Goal: Complete application form

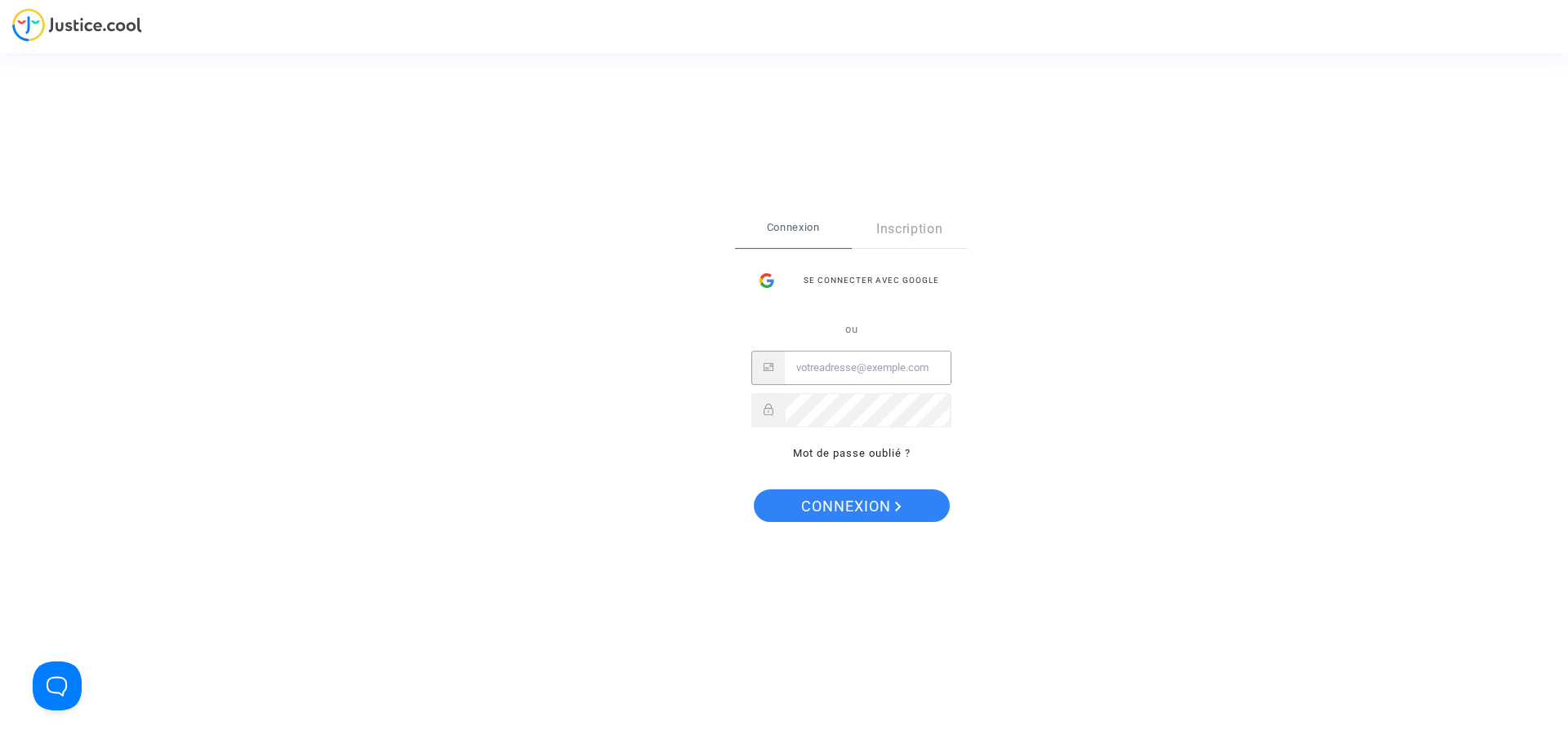
click at [864, 374] on input "Email" at bounding box center [867, 368] width 166 height 33
type input "V"
type input "vanc@vietnamairlines.com"
click at [845, 456] on link "Mot de passe oublié ?" at bounding box center [851, 453] width 118 height 12
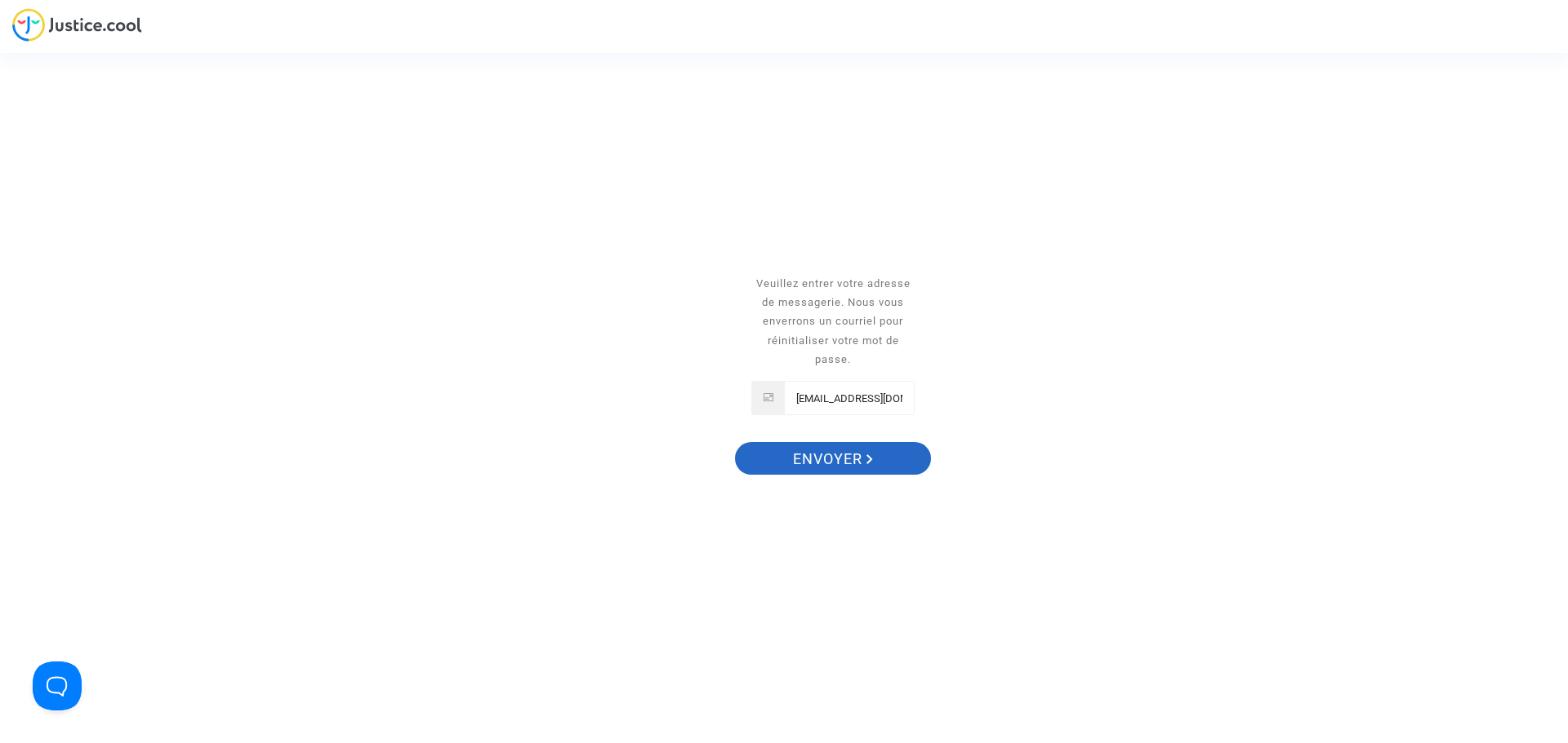
click at [849, 453] on span "Envoyer" at bounding box center [833, 460] width 80 height 35
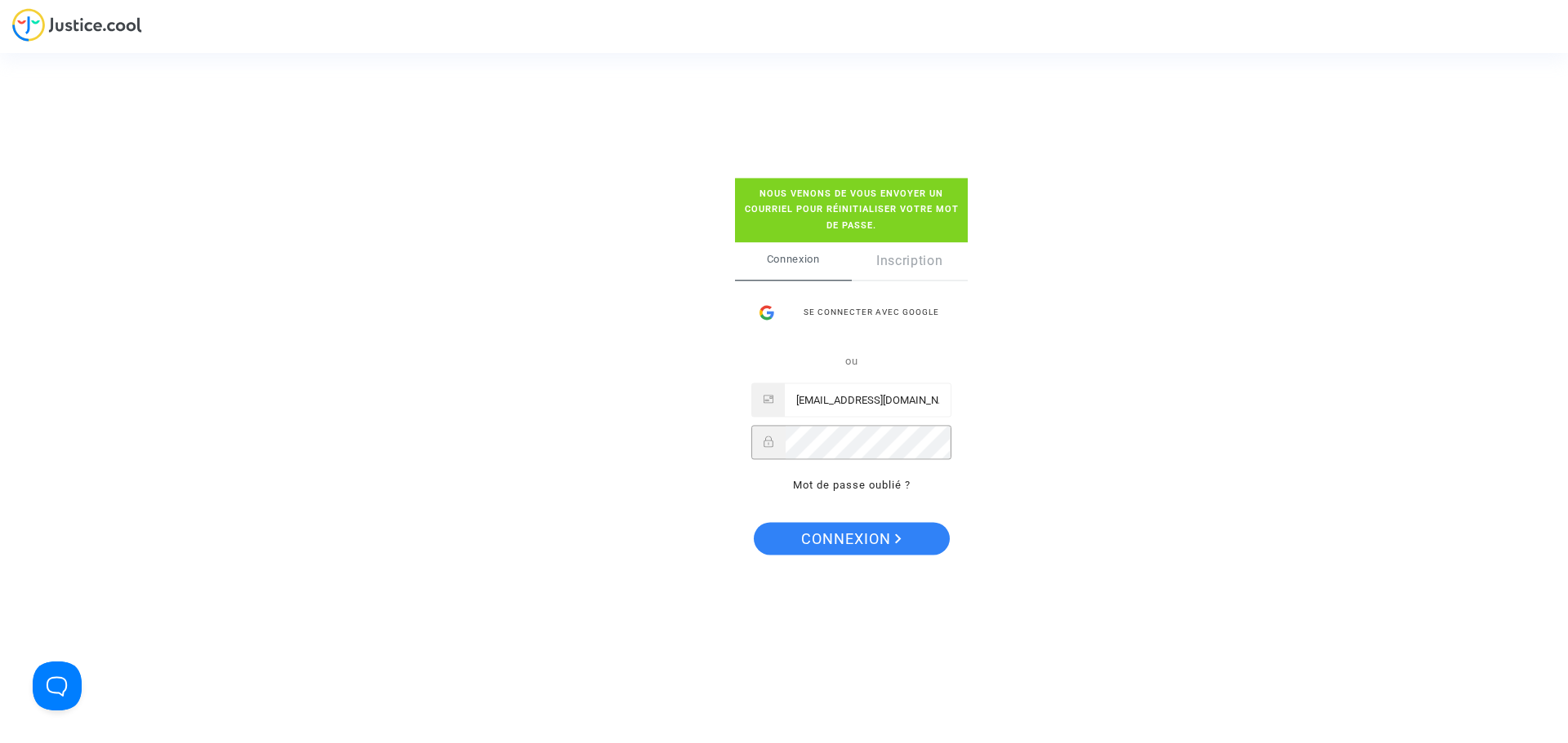
click at [753, 523] on button "Connexion" at bounding box center [851, 539] width 196 height 33
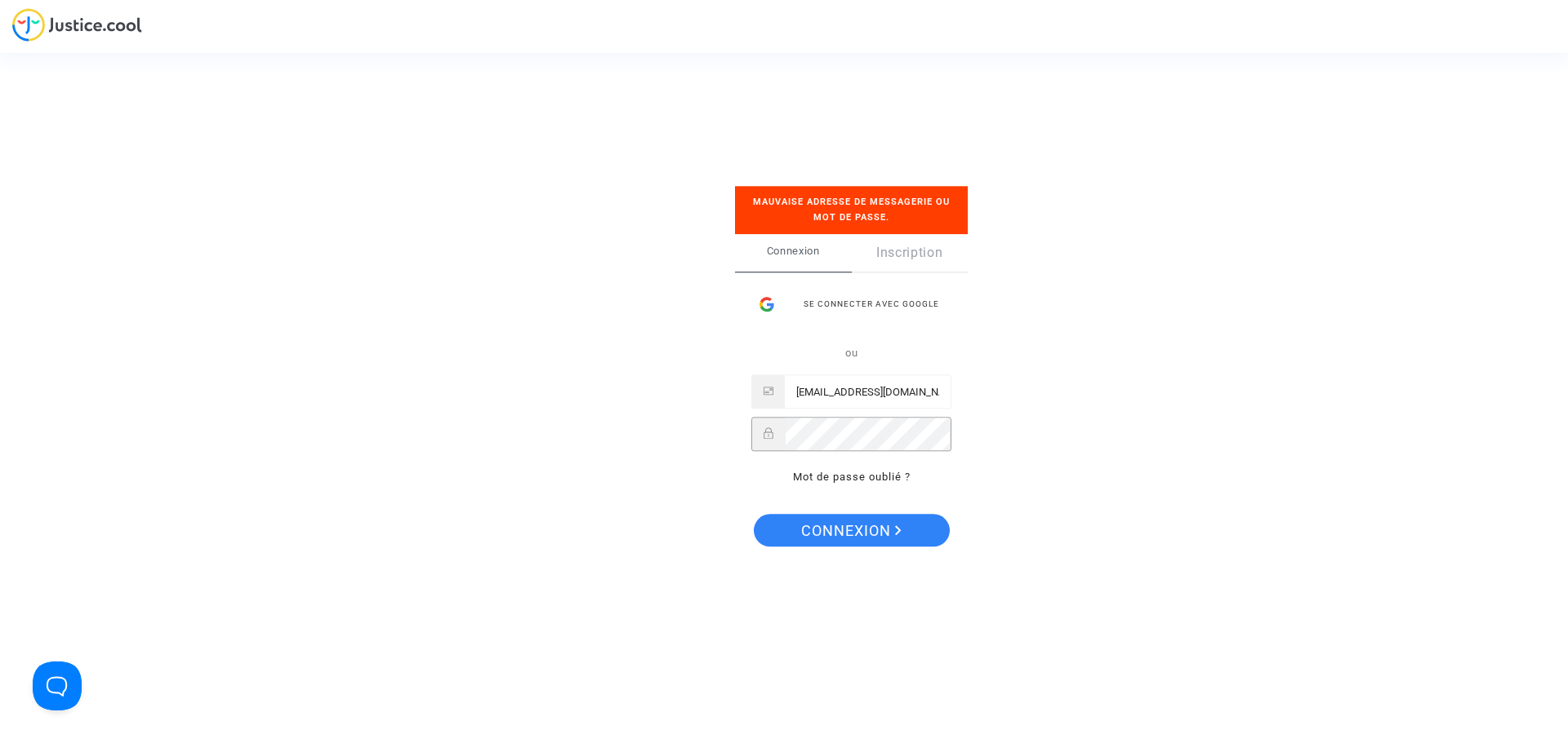
click at [1136, 384] on div "Se connecter Mauvaise adresse de messagerie ou mot de passe. Connexion Inscript…" at bounding box center [784, 372] width 1568 height 743
click at [875, 476] on link "Mot de passe oublié ?" at bounding box center [851, 477] width 118 height 12
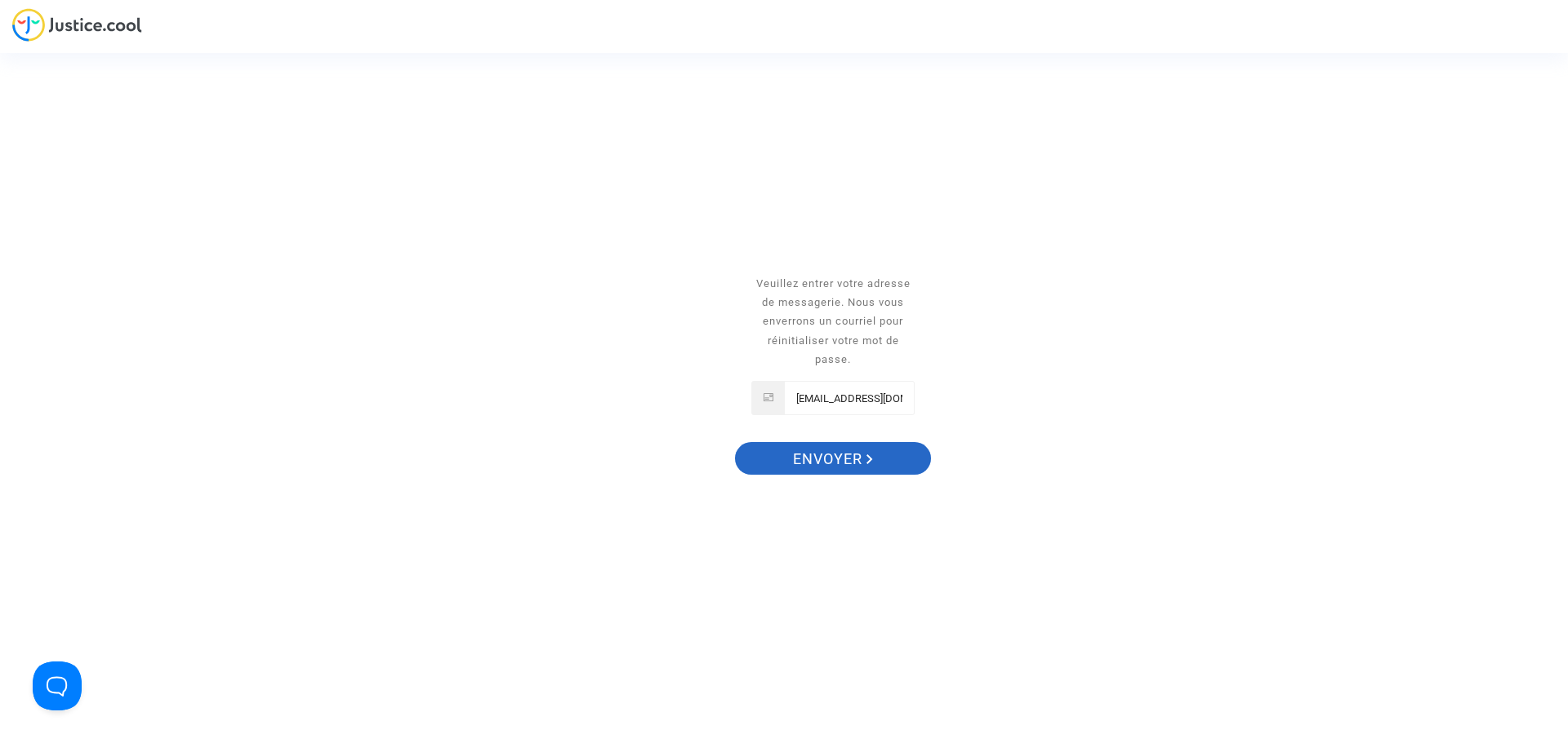
click at [876, 456] on button "Envoyer" at bounding box center [833, 459] width 196 height 33
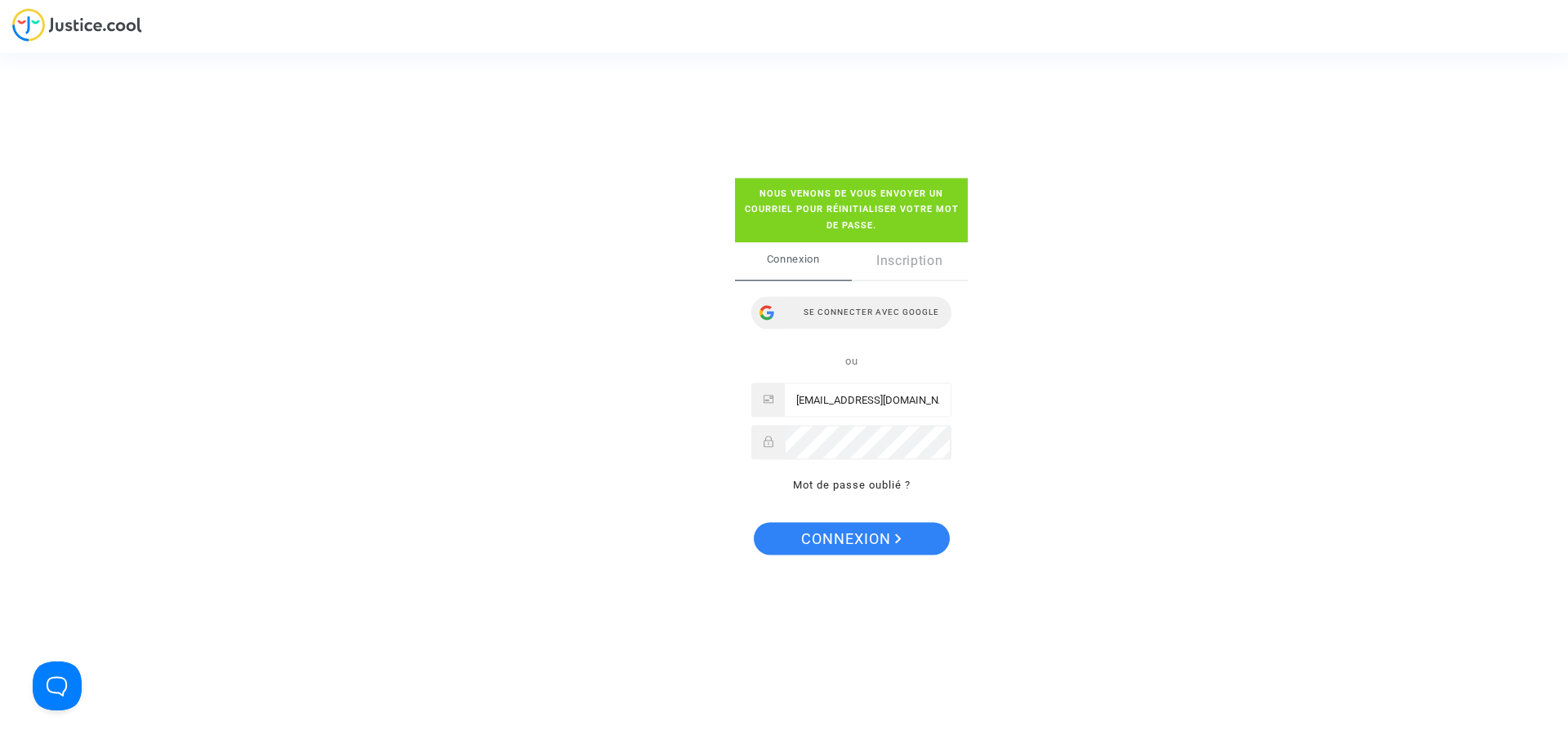
click at [881, 315] on div "Se connecter avec Google" at bounding box center [852, 312] width 200 height 33
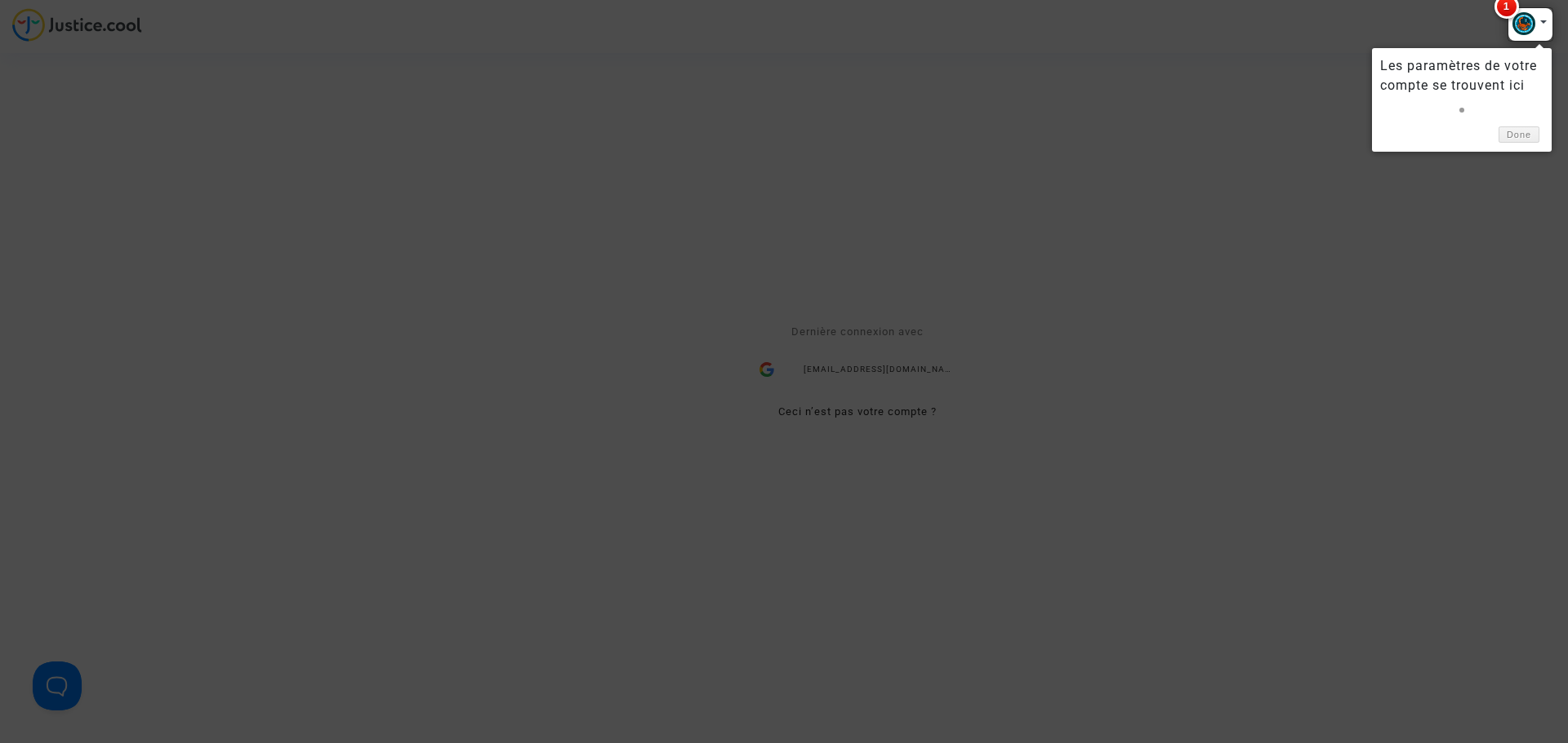
click at [1433, 285] on div at bounding box center [784, 372] width 1568 height 743
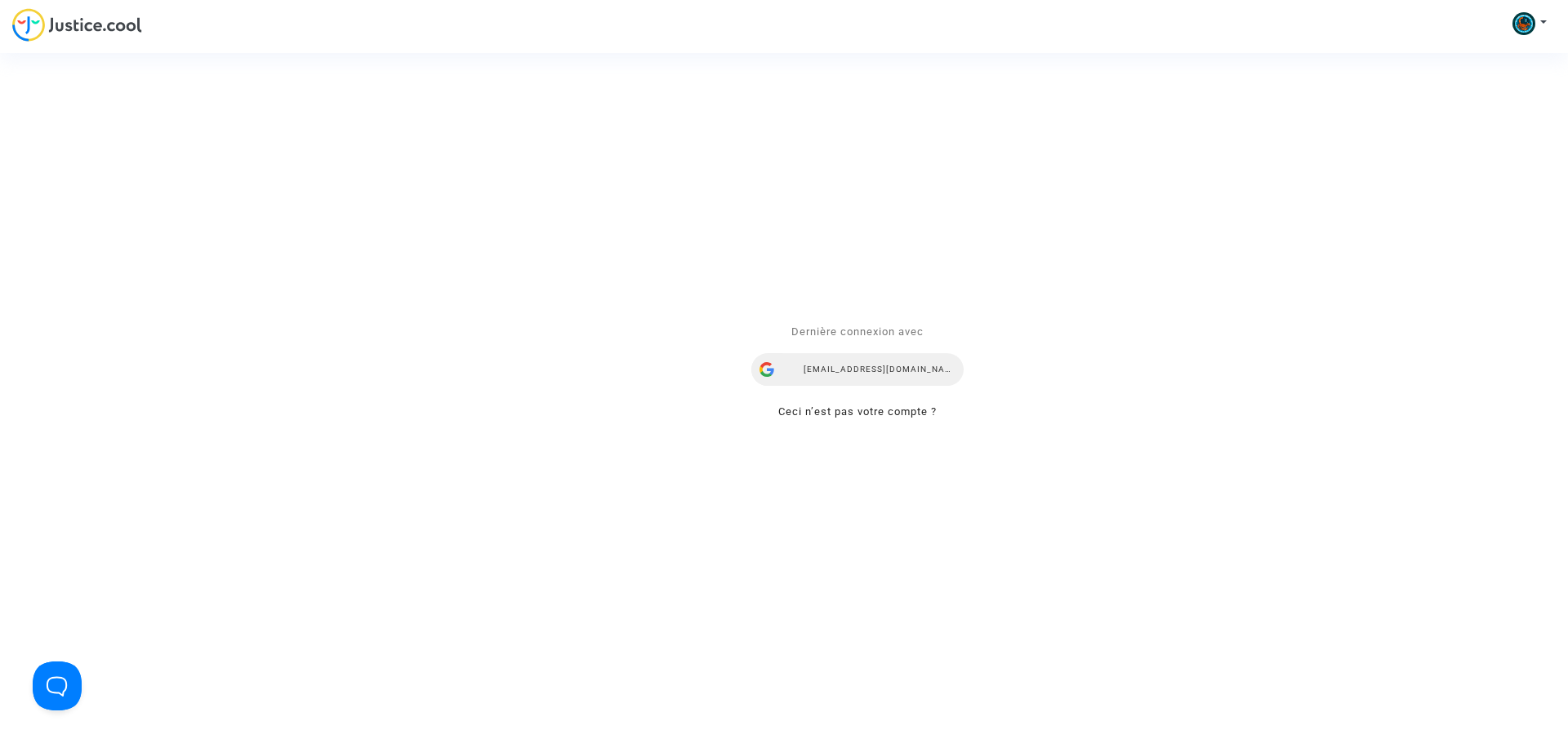
click at [871, 371] on div "vc.vnafr@gmail.com" at bounding box center [857, 370] width 212 height 33
drag, startPoint x: 54, startPoint y: 674, endPoint x: 1368, endPoint y: 1358, distance: 1481.4
click at [54, 675] on button "Open Beacon popover" at bounding box center [54, 683] width 49 height 49
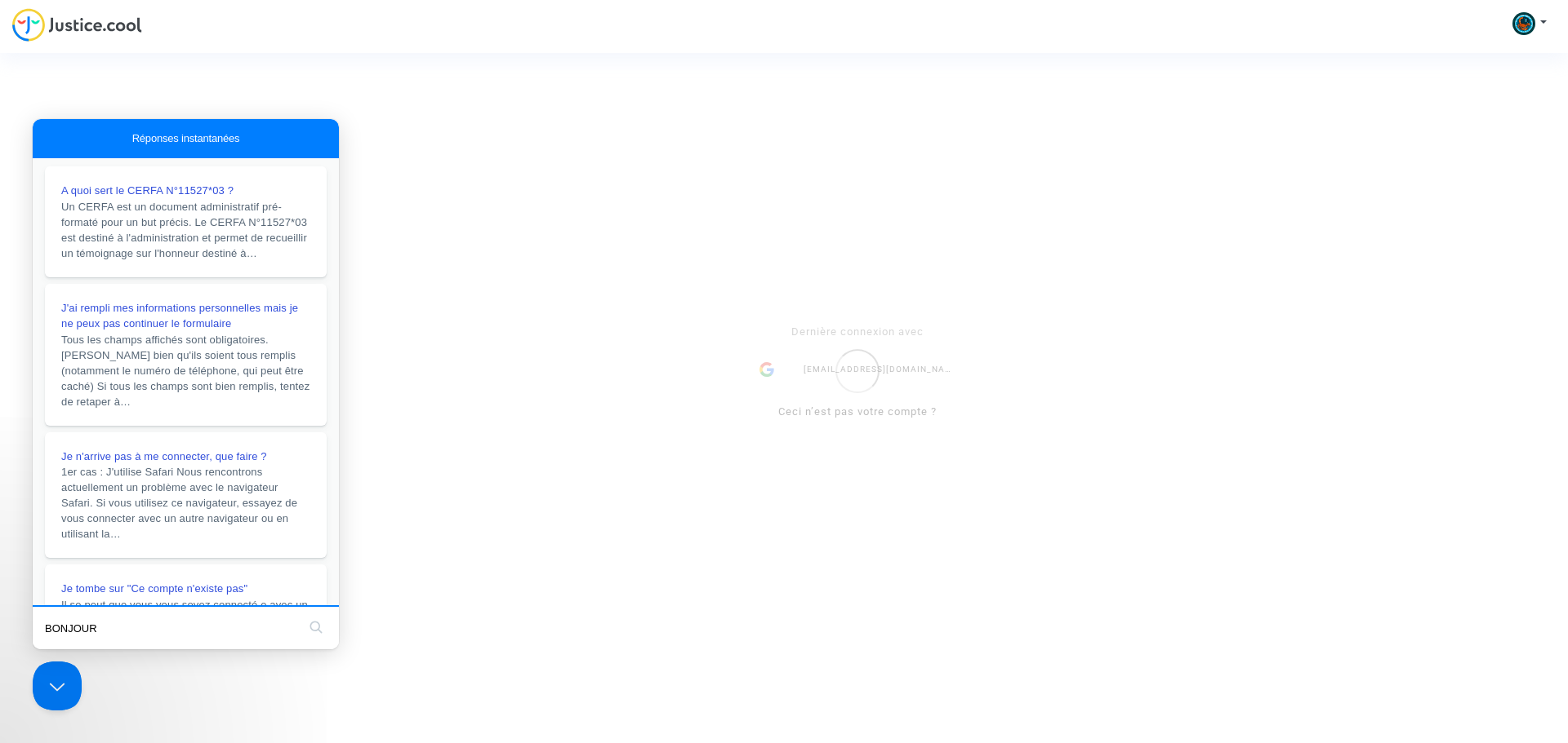
type input "BONJOUR"
click button "search" at bounding box center [315, 627] width 26 height 26
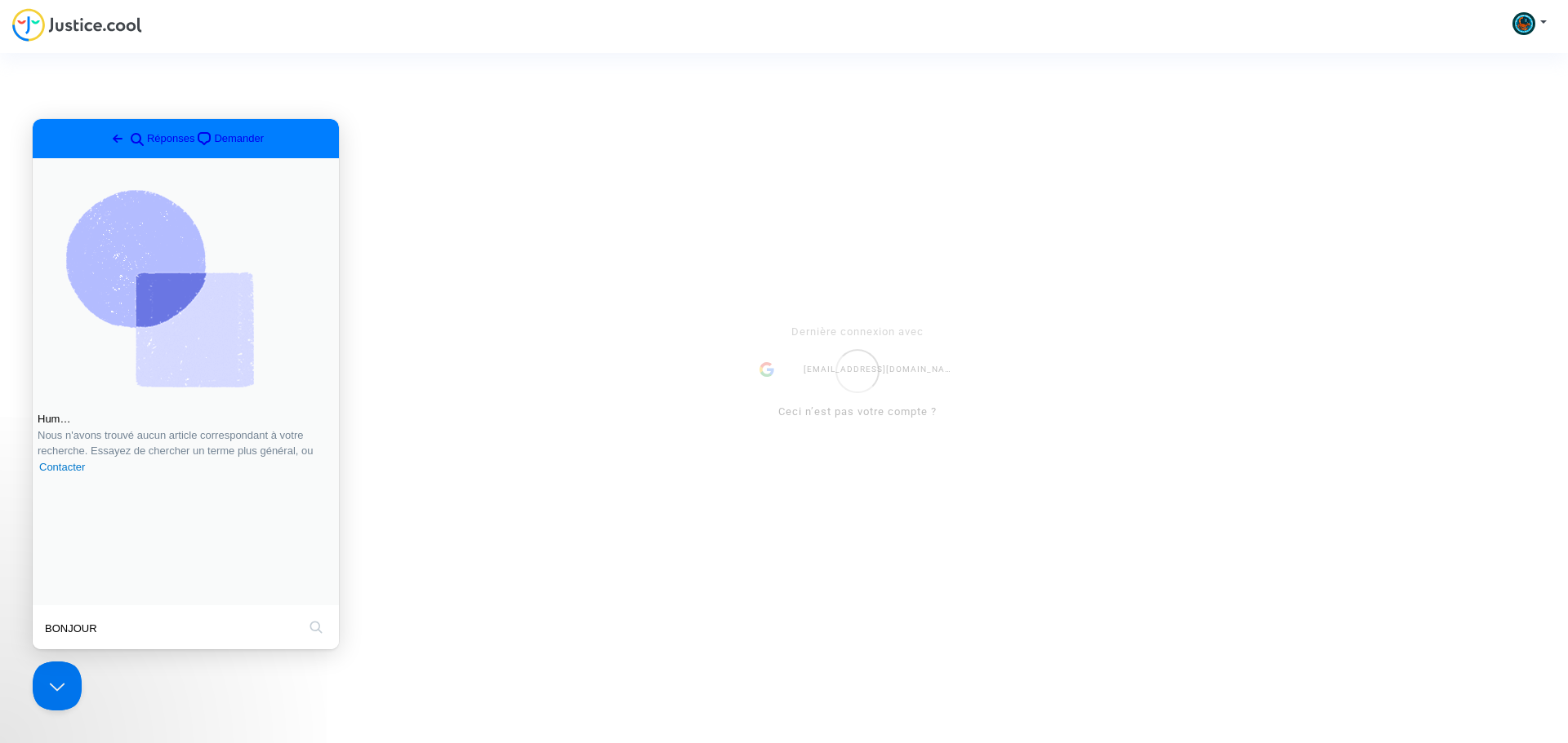
click at [41, 18] on div "Se connecter Dernière connexion avec vc.vnafr@gmail.com Ceci n’est pas votre co…" at bounding box center [784, 372] width 1568 height 743
click at [259, 39] on div "Se connecter Dernière connexion avec vc.vnafr@gmail.com Ceci n’est pas votre co…" at bounding box center [784, 372] width 1568 height 743
click at [492, 331] on div "Se connecter Dernière connexion avec vc.vnafr@gmail.com Ceci n’est pas votre co…" at bounding box center [784, 372] width 1568 height 743
click at [518, 546] on div "Se connecter Dernière connexion avec vc.vnafr@gmail.com Ceci n’est pas votre co…" at bounding box center [784, 372] width 1568 height 743
click at [46, 686] on button "Close Beacon popover" at bounding box center [54, 683] width 49 height 49
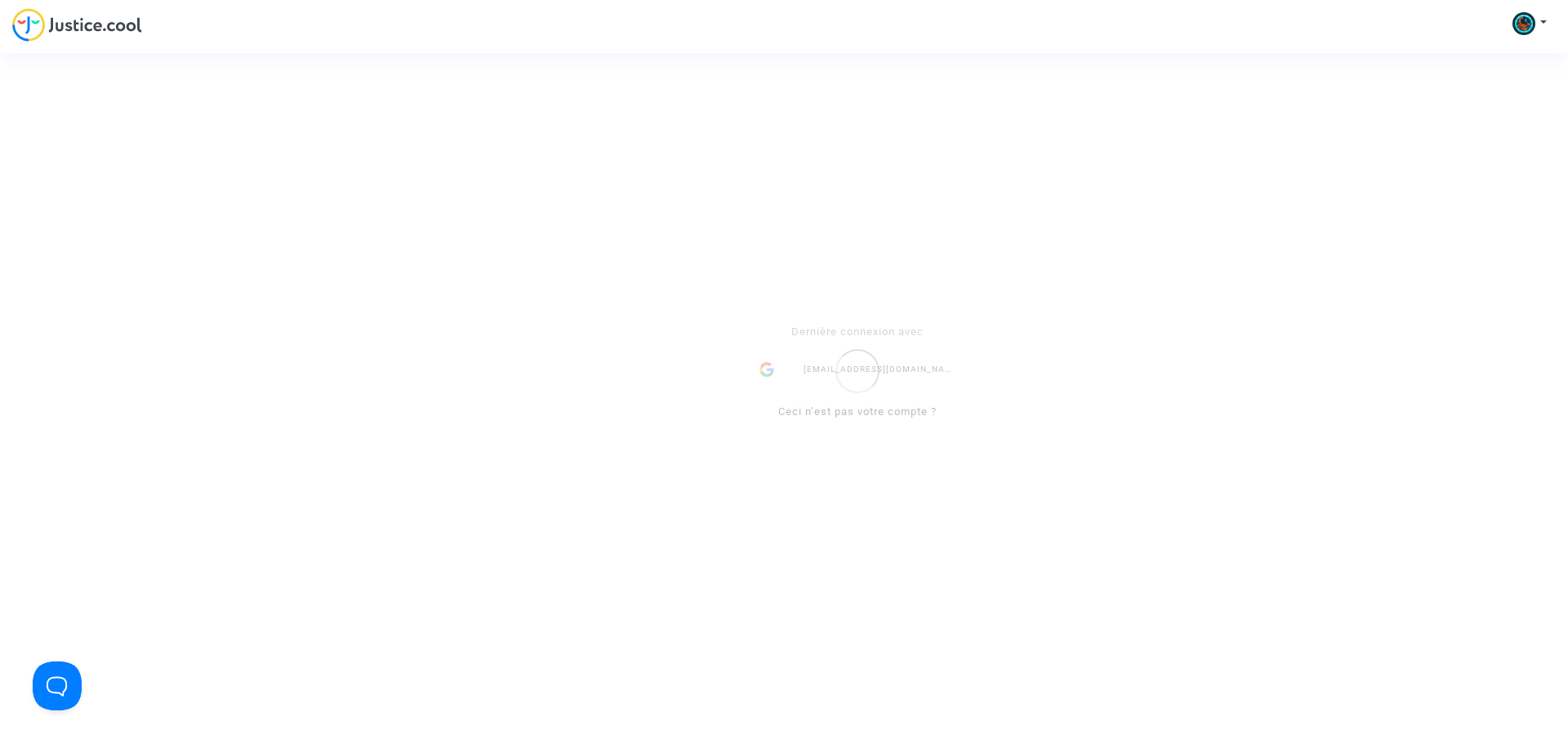
click at [909, 385] on div "Dernière connexion avec vc.vnafr@gmail.com Ceci n’est pas votre compte ?" at bounding box center [857, 372] width 245 height 132
click at [835, 372] on div "vc.vnafr@gmail.com" at bounding box center [857, 370] width 212 height 33
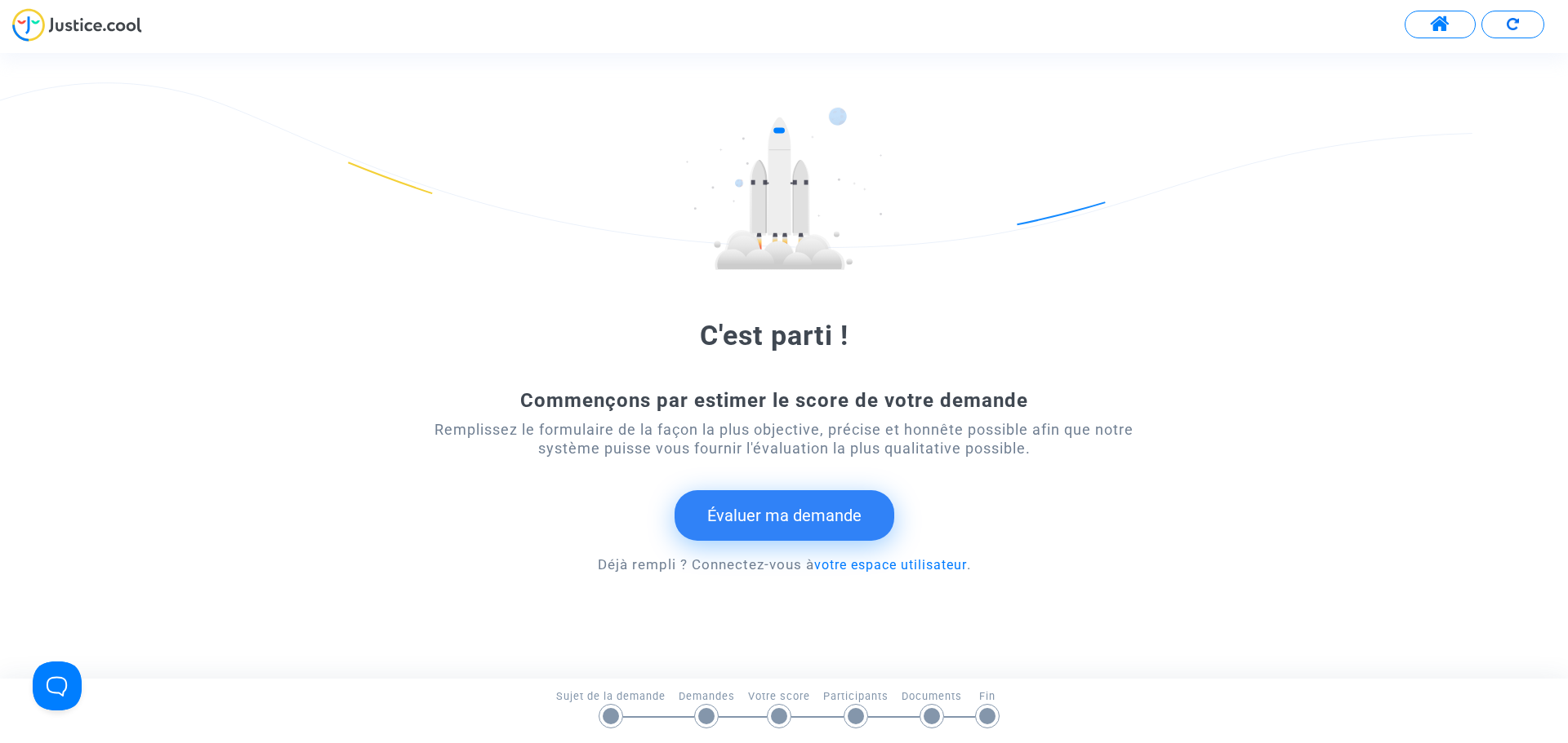
click at [815, 511] on button "Évaluer ma demande" at bounding box center [784, 516] width 220 height 51
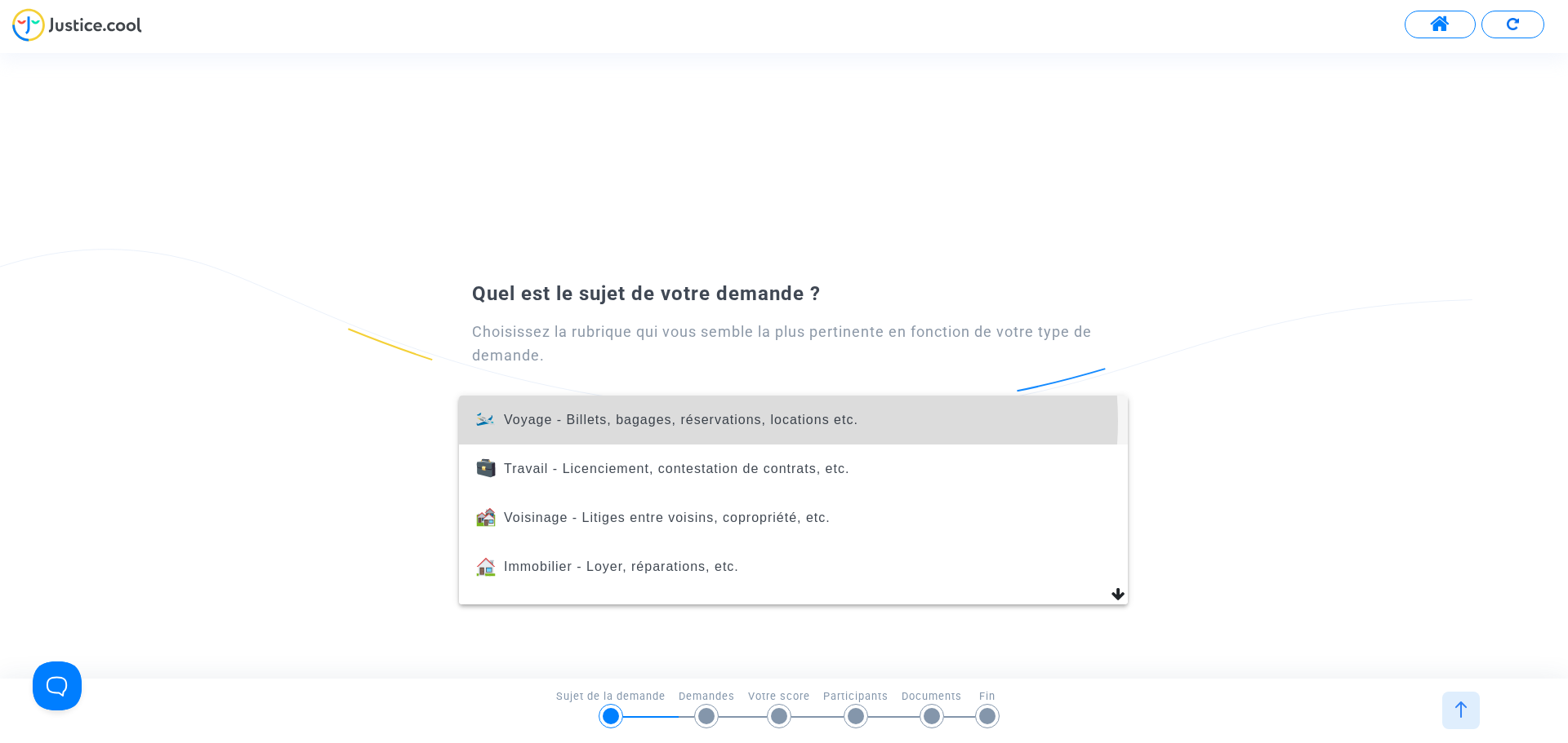
click at [788, 421] on span "Voyage - Billets, bagages, réservations, locations etc." at bounding box center [681, 419] width 354 height 14
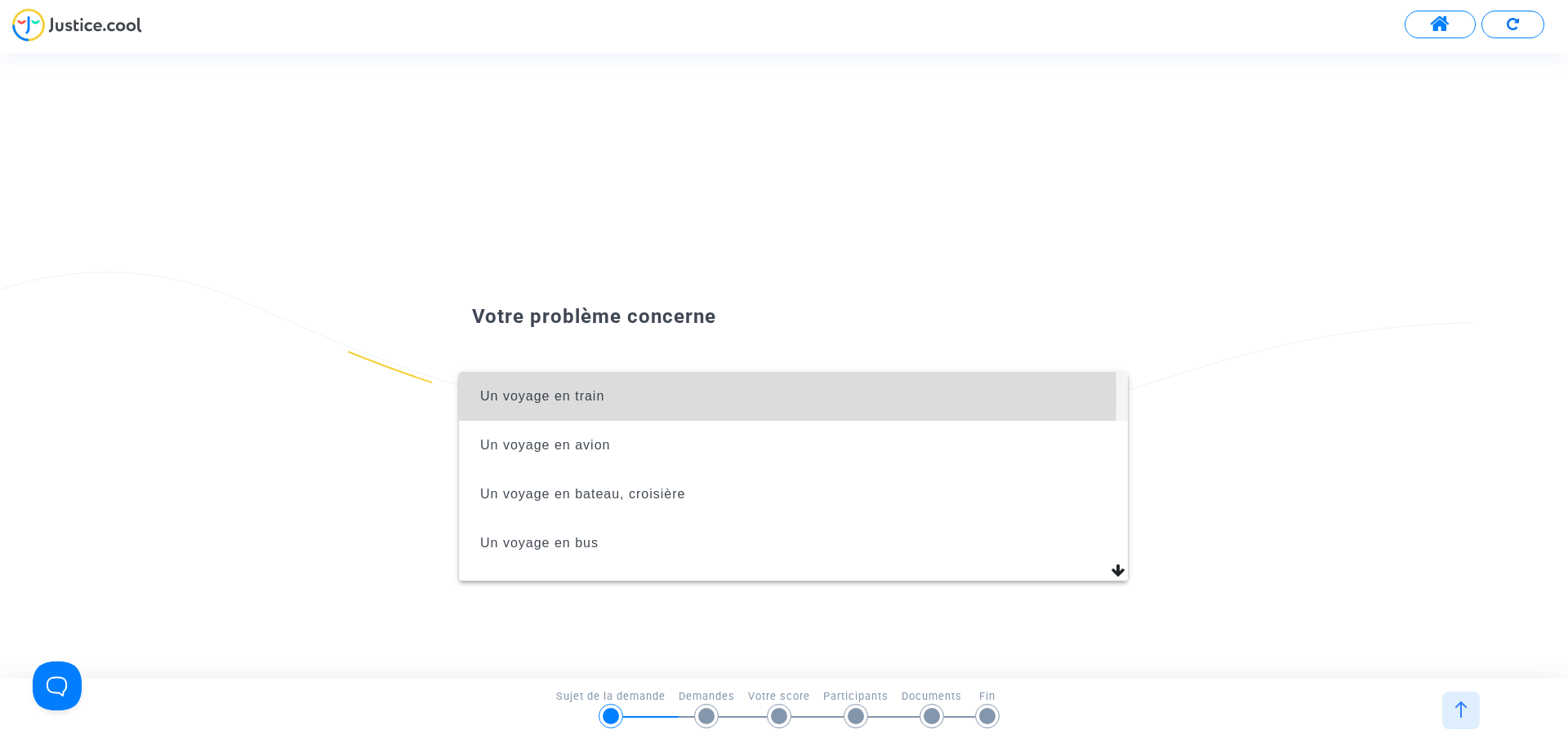
click at [567, 397] on span "Un voyage en train" at bounding box center [542, 395] width 124 height 14
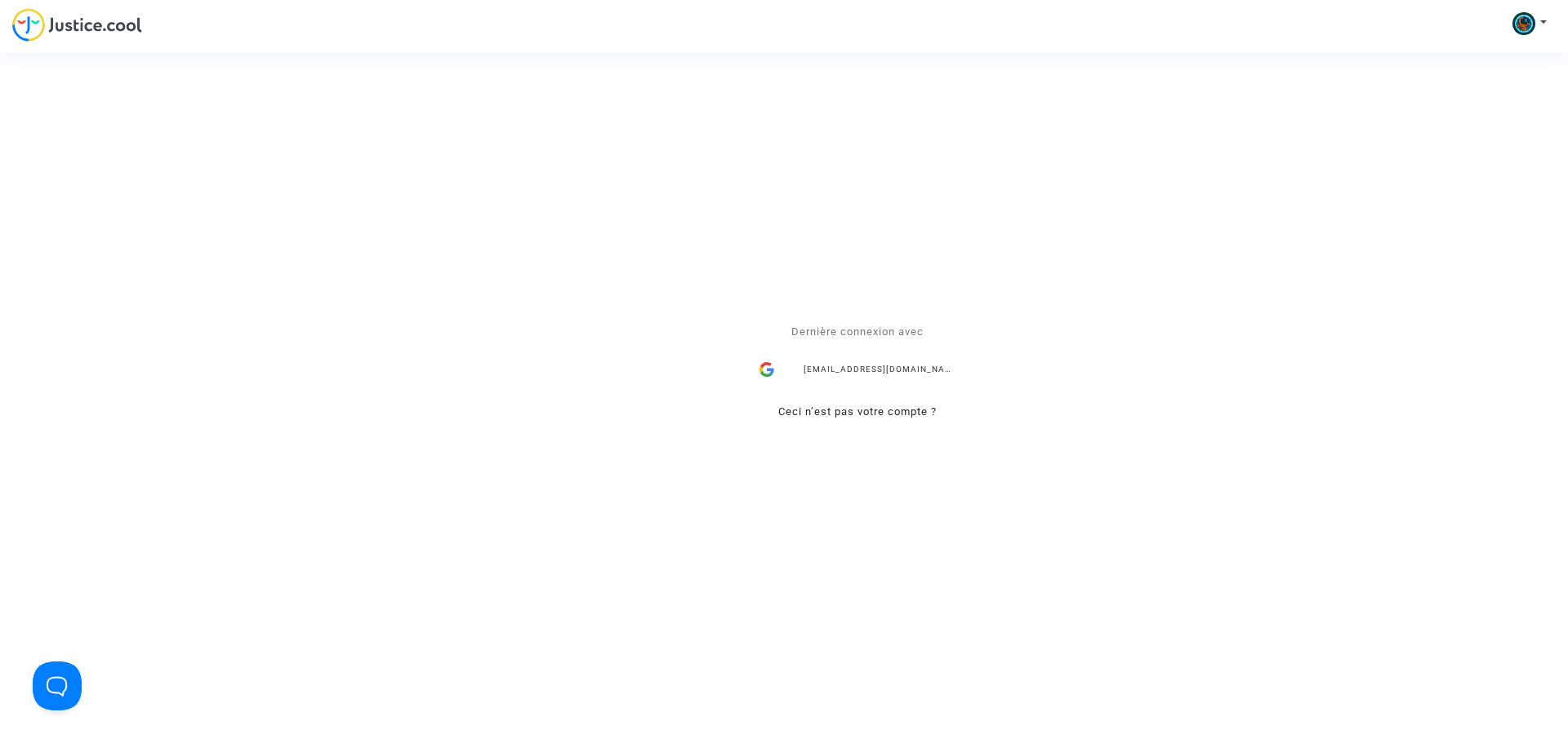
click at [1050, 302] on div "Se connecter Dernière connexion avec [EMAIL_ADDRESS][DOMAIN_NAME] Ceci n’est pa…" at bounding box center [784, 372] width 1568 height 743
click at [877, 412] on link "Ceci n’est pas votre compte ?" at bounding box center [857, 411] width 159 height 12
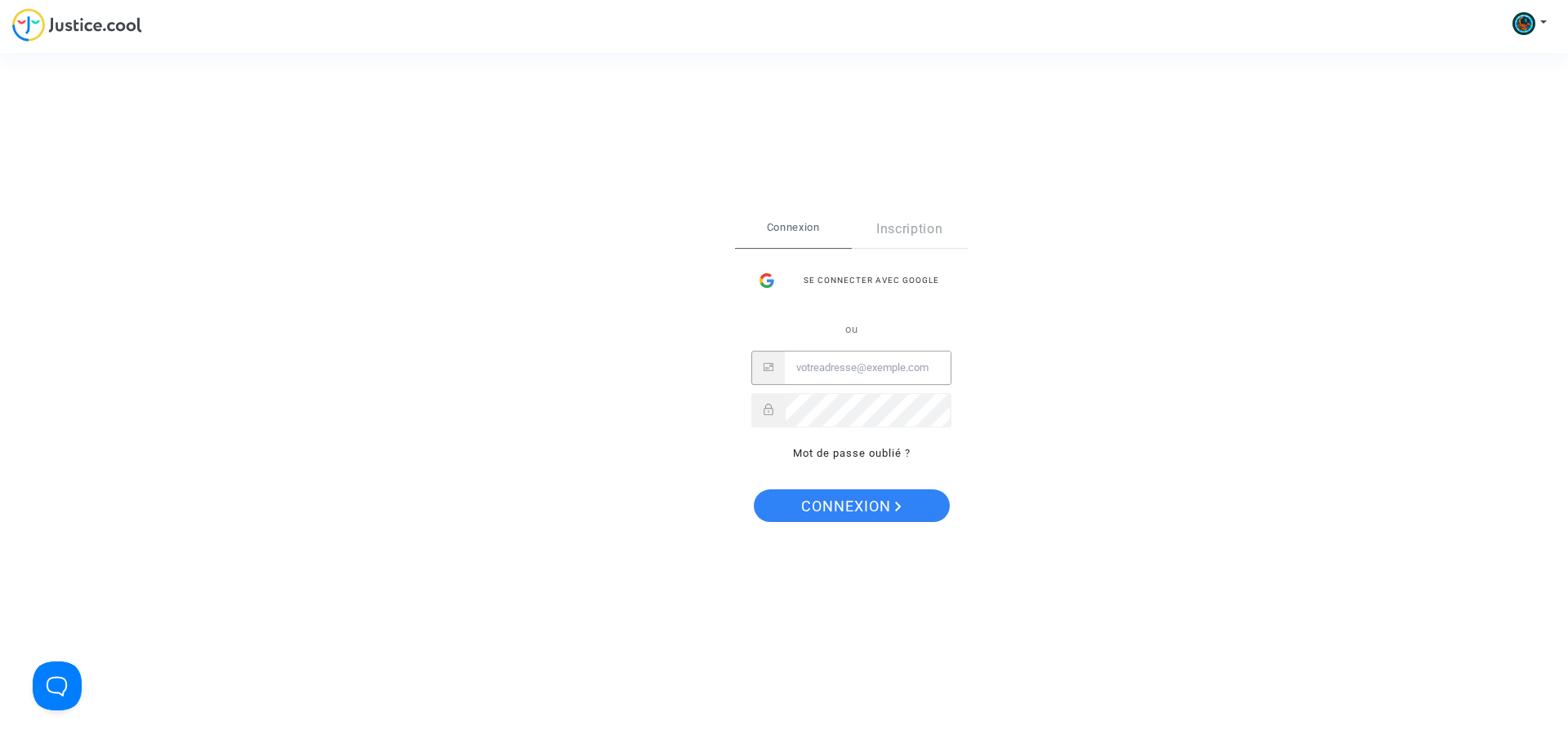
click at [896, 371] on input "Email" at bounding box center [867, 368] width 166 height 33
click at [806, 226] on span "Connexion" at bounding box center [794, 228] width 117 height 35
click at [819, 503] on span "Connexion" at bounding box center [851, 507] width 100 height 35
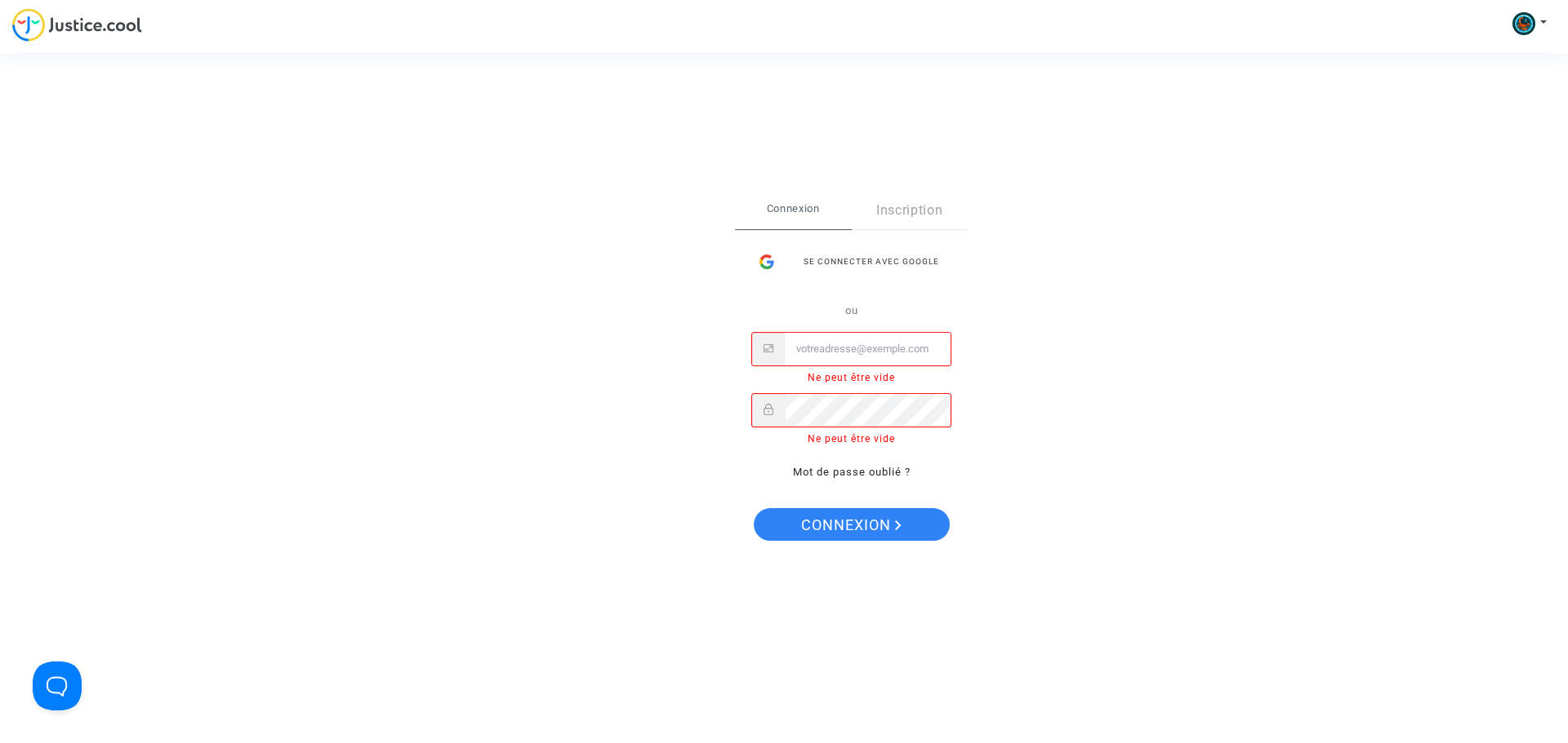
click at [862, 347] on input "Email" at bounding box center [867, 350] width 166 height 33
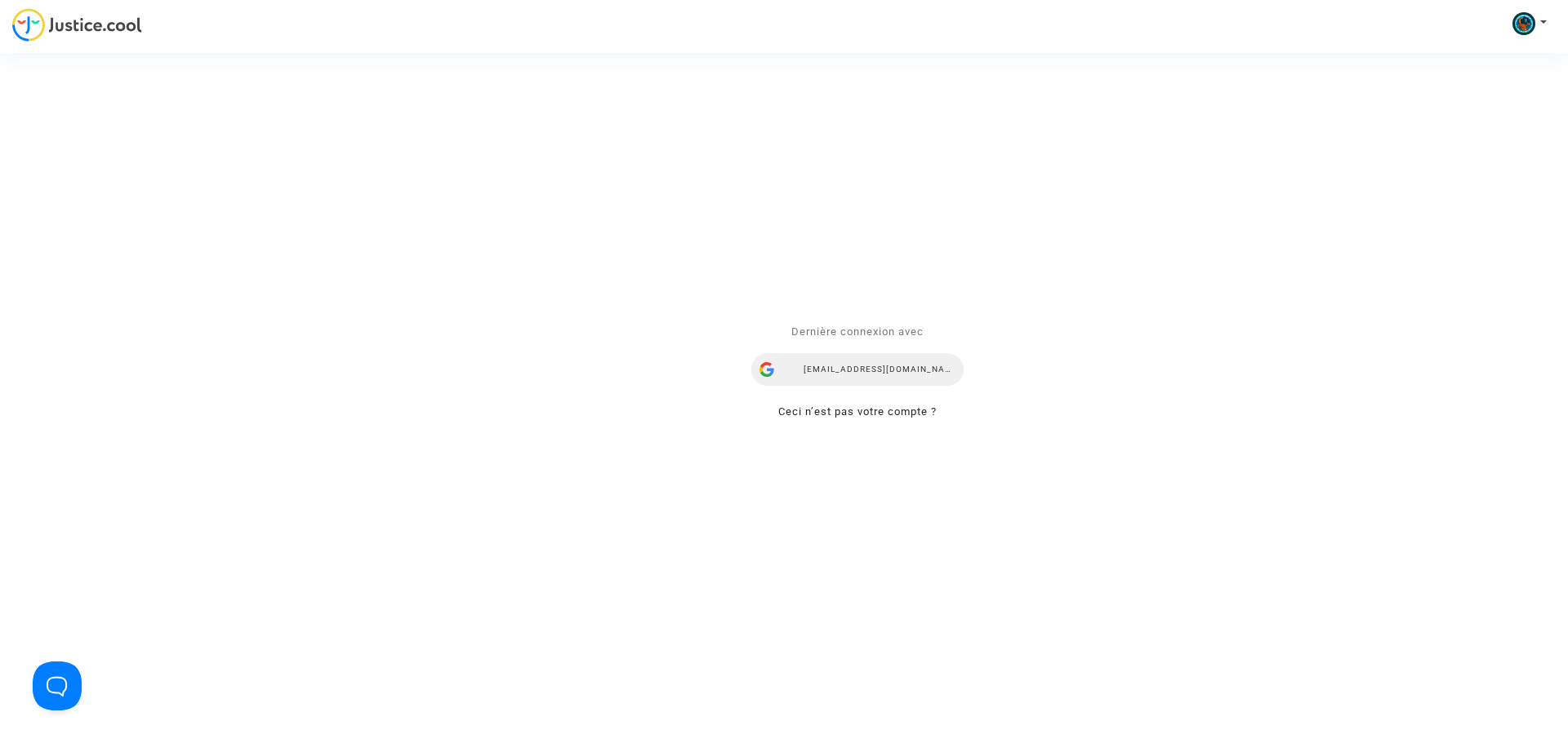
click at [849, 367] on div "[EMAIL_ADDRESS][DOMAIN_NAME]" at bounding box center [857, 370] width 212 height 33
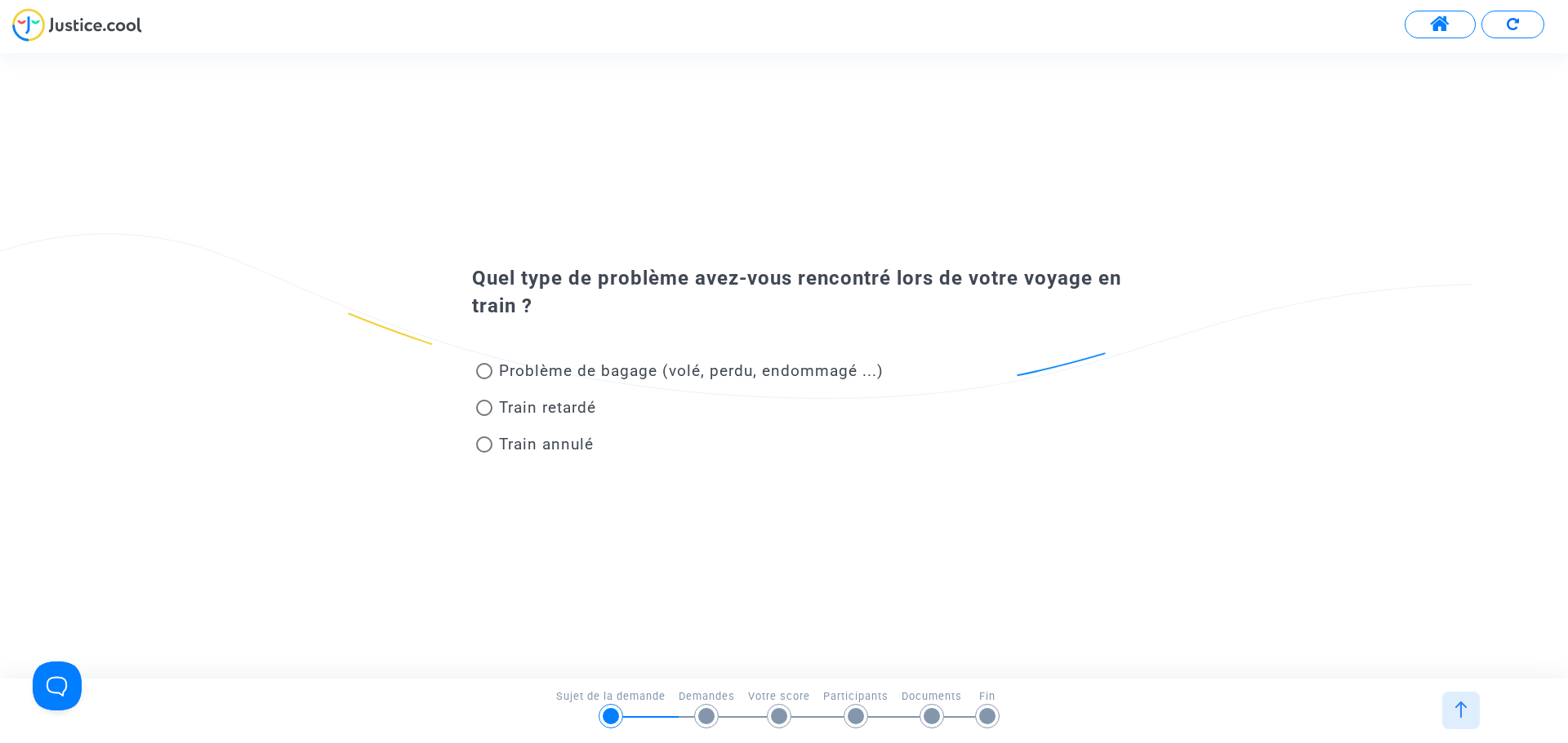
click at [1441, 24] on span at bounding box center [1440, 24] width 20 height 21
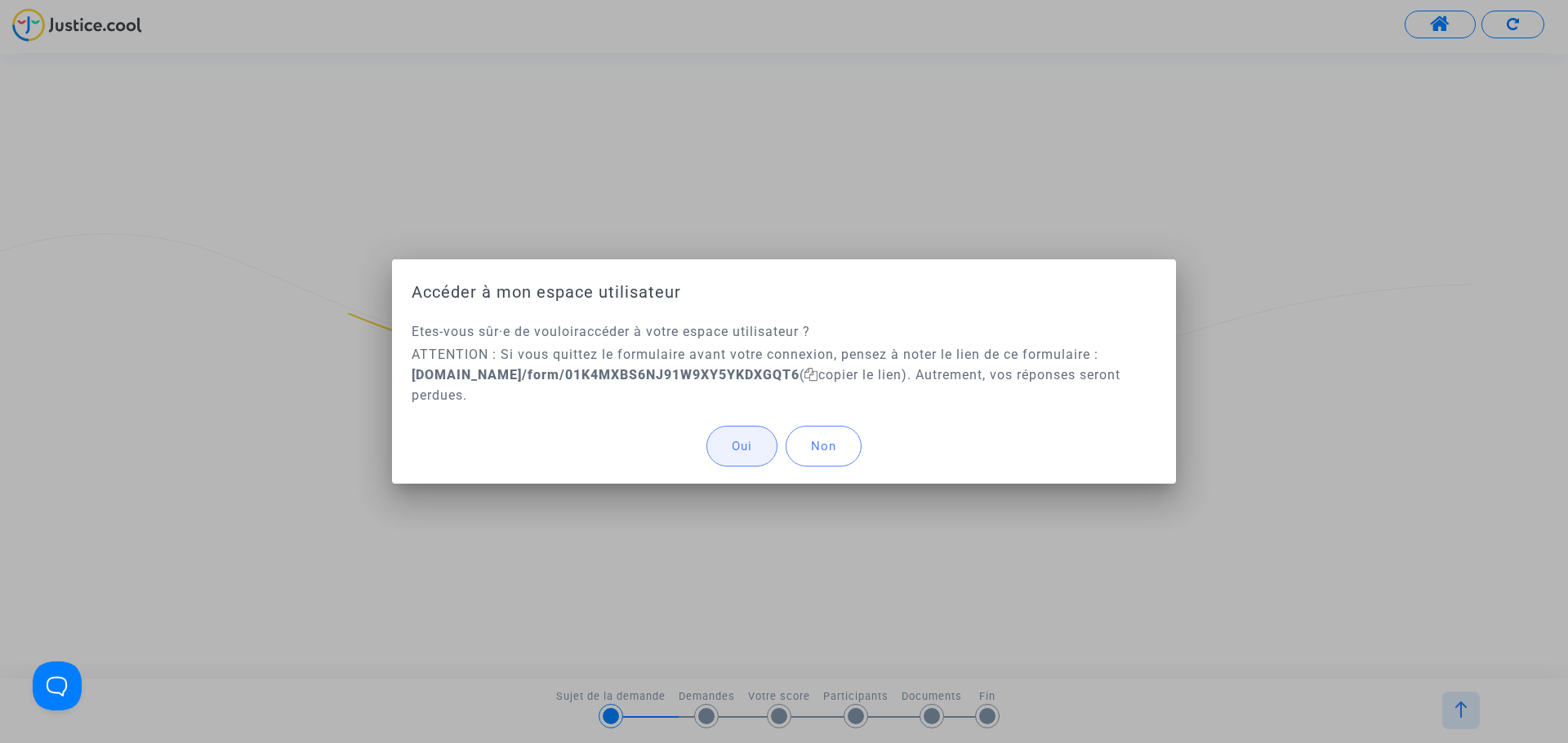
click at [749, 452] on span "Oui" at bounding box center [742, 446] width 20 height 15
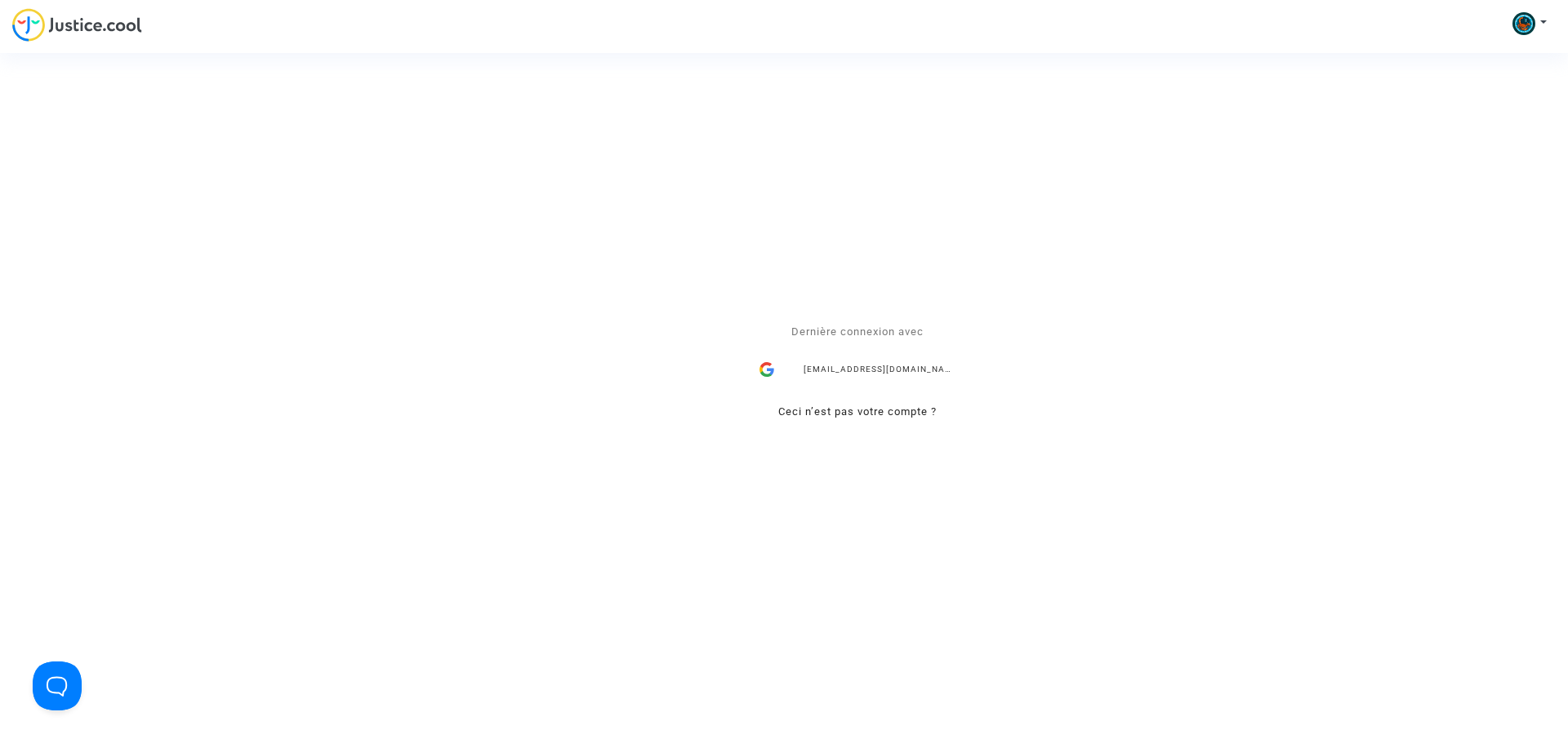
click at [1533, 25] on div "Se connecter Dernière connexion avec vc.vnafr@gmail.com Ceci n’est pas votre co…" at bounding box center [784, 372] width 1568 height 743
click at [1515, 25] on div "Se connecter Dernière connexion avec vc.vnafr@gmail.com Ceci n’est pas votre co…" at bounding box center [784, 372] width 1568 height 743
click at [873, 371] on div "[EMAIL_ADDRESS][DOMAIN_NAME]" at bounding box center [857, 370] width 212 height 33
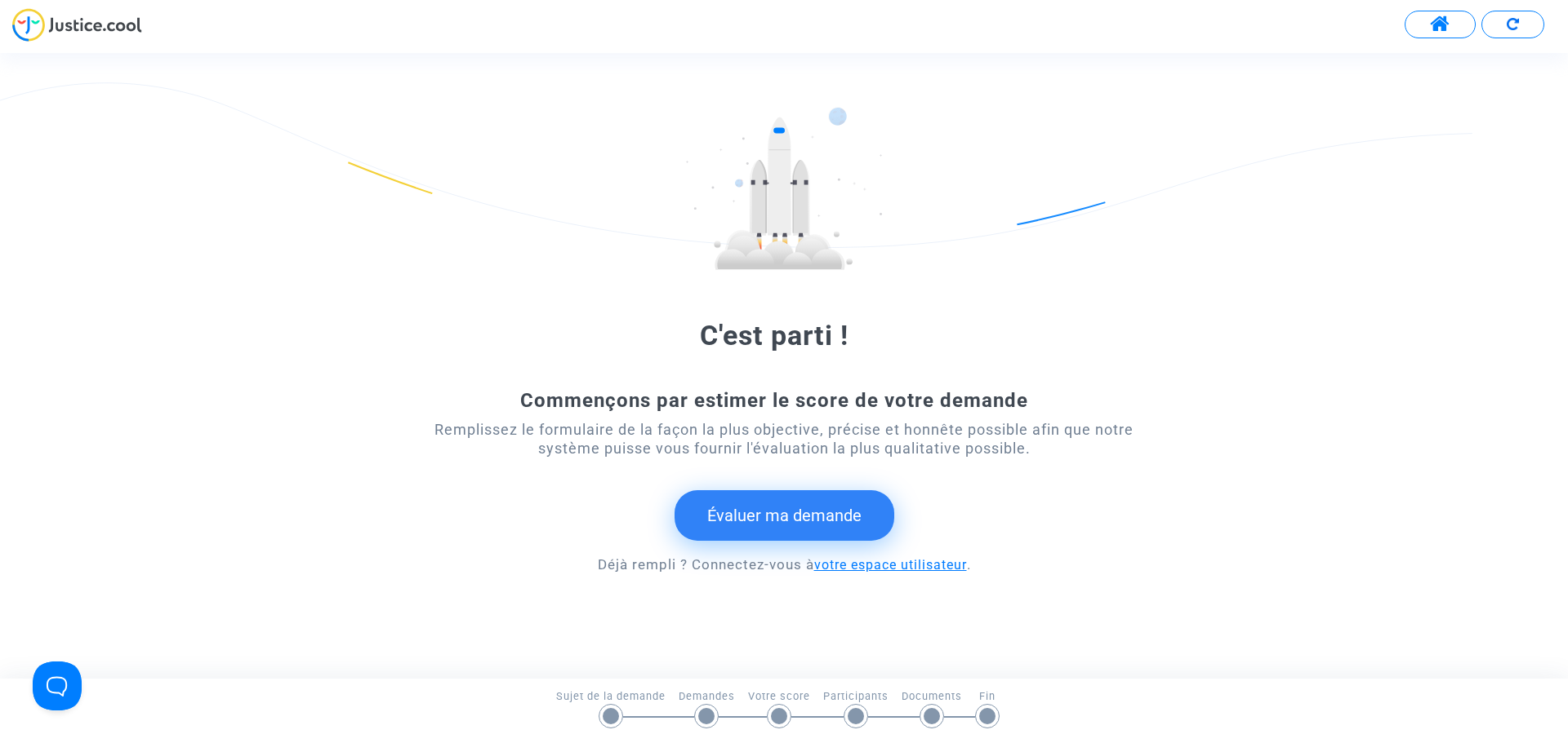
click at [845, 563] on link "votre espace utilisateur" at bounding box center [891, 565] width 153 height 15
